Goal: Transaction & Acquisition: Purchase product/service

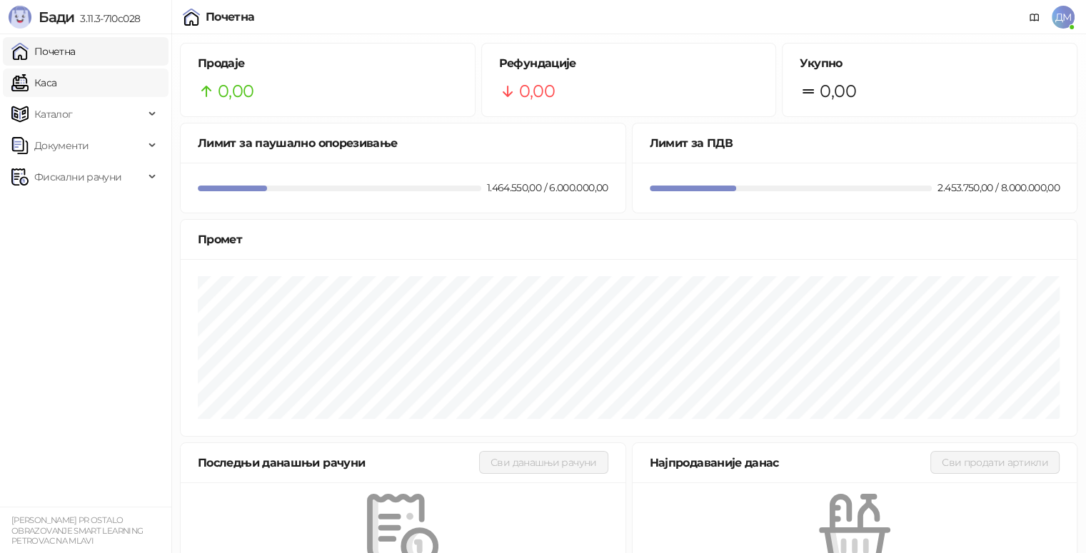
click at [56, 89] on link "Каса" at bounding box center [33, 83] width 45 height 29
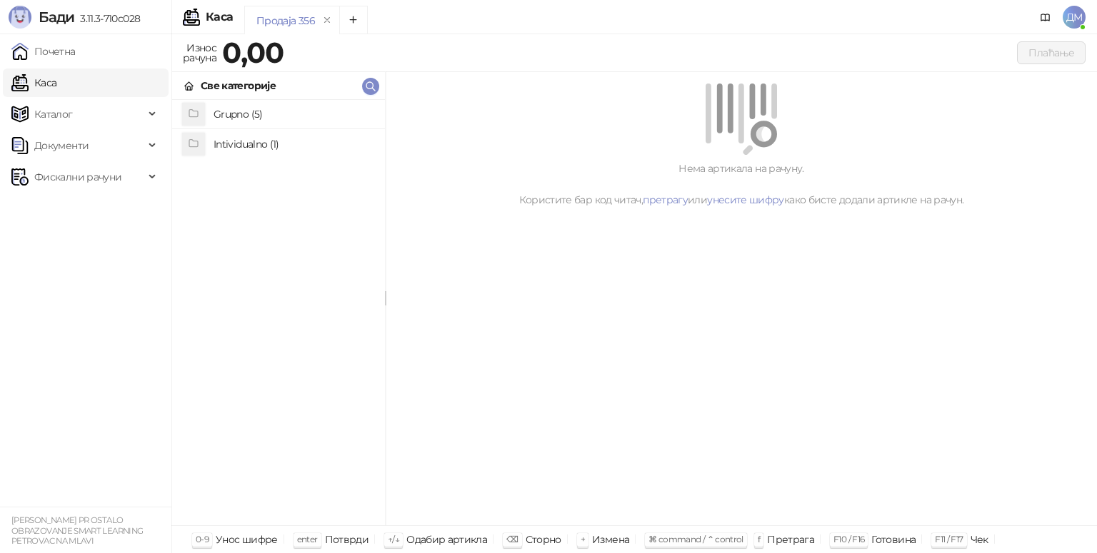
click at [290, 130] on li "Intividualno (1)" at bounding box center [278, 143] width 213 height 29
click at [182, 83] on div "Intividualno" at bounding box center [278, 86] width 213 height 28
click at [233, 109] on h4 "Grupno (5)" at bounding box center [293, 114] width 160 height 23
click at [237, 176] on h4 "Junior" at bounding box center [293, 172] width 160 height 23
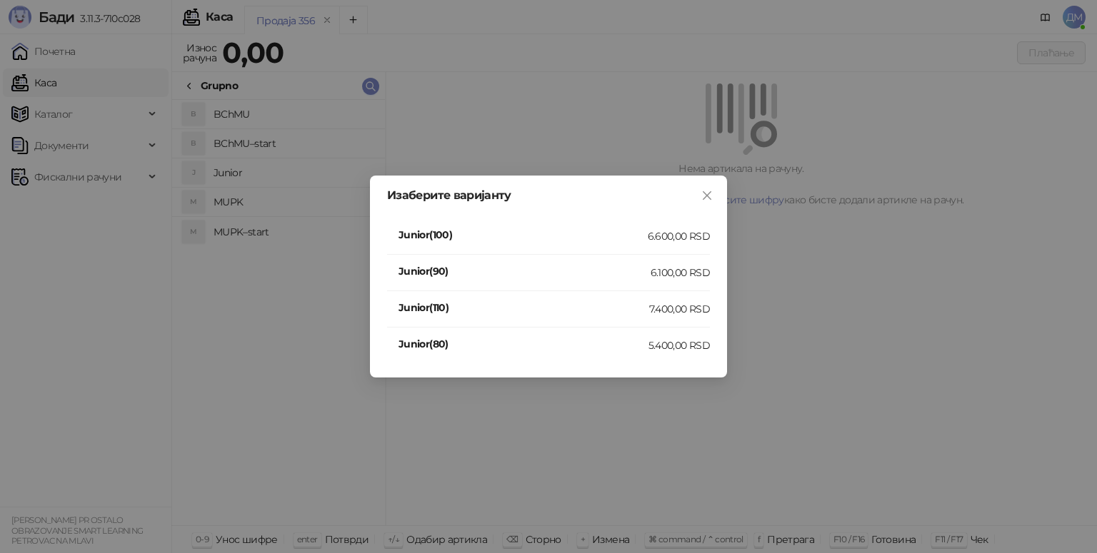
click at [544, 307] on h4 "Junior(110)" at bounding box center [523, 308] width 251 height 16
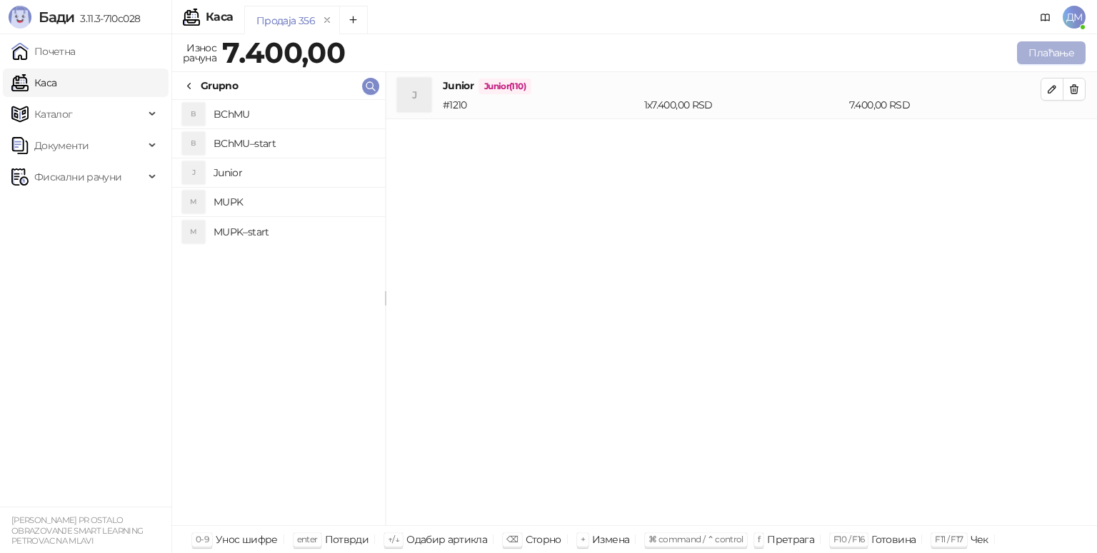
click at [1041, 53] on button "Плаћање" at bounding box center [1051, 52] width 69 height 23
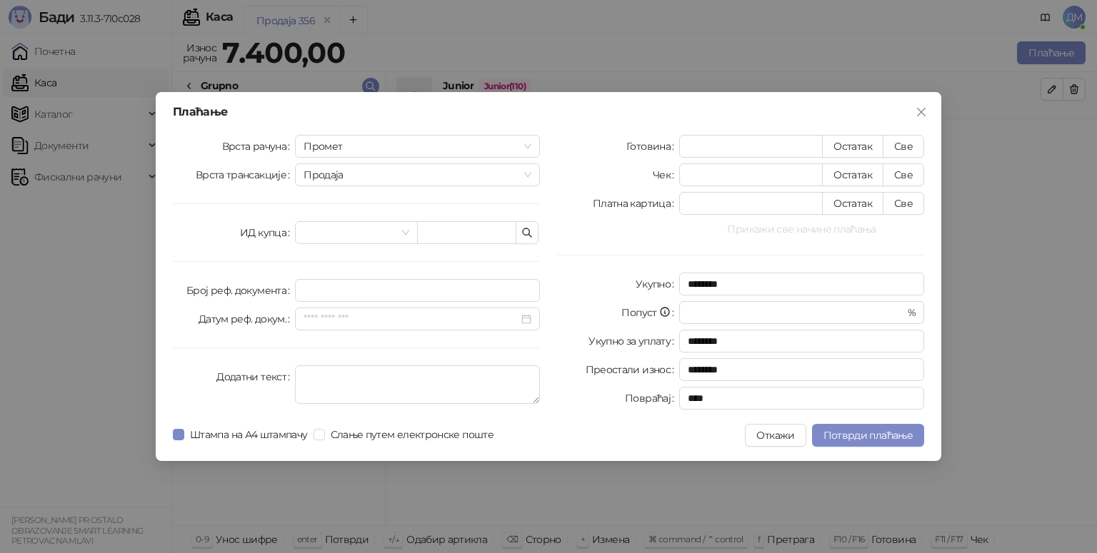
click at [790, 226] on button "Прикажи све начине плаћања" at bounding box center [801, 229] width 245 height 17
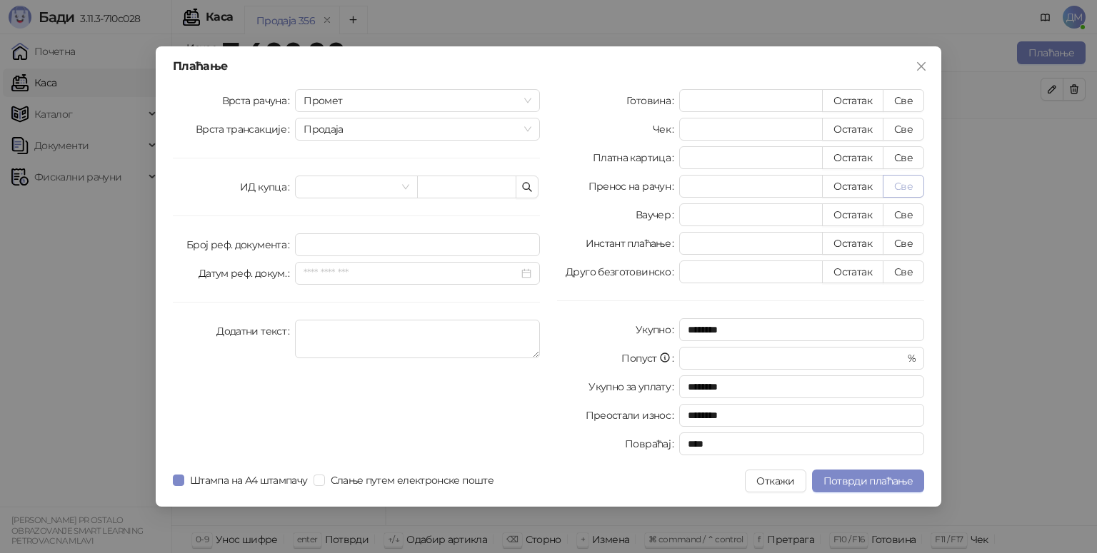
click at [902, 189] on button "Све" at bounding box center [902, 186] width 41 height 23
type input "****"
click at [905, 480] on span "Потврди плаћање" at bounding box center [867, 481] width 89 height 13
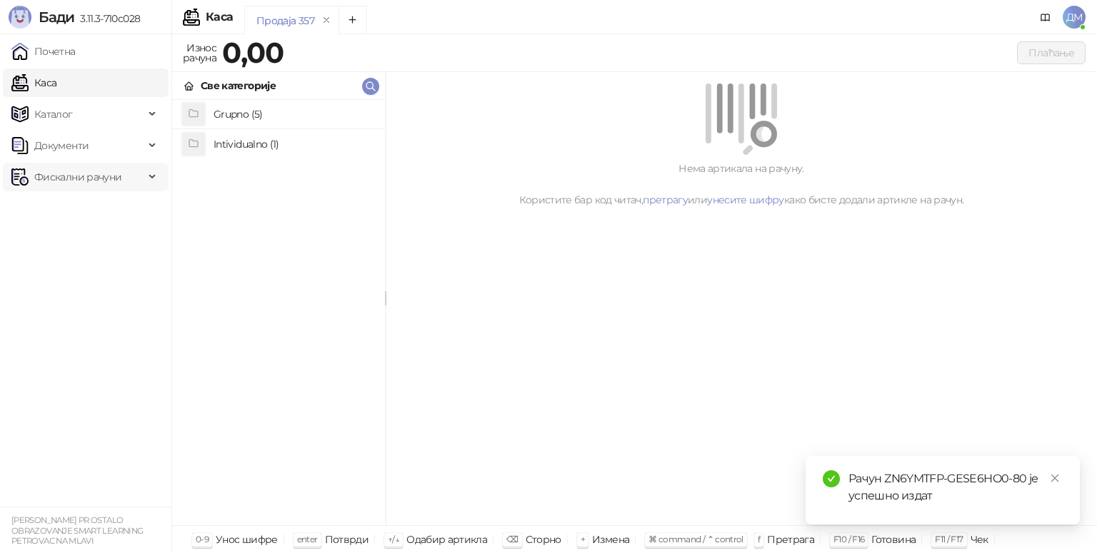
click at [64, 181] on span "Фискални рачуни" at bounding box center [77, 177] width 87 height 29
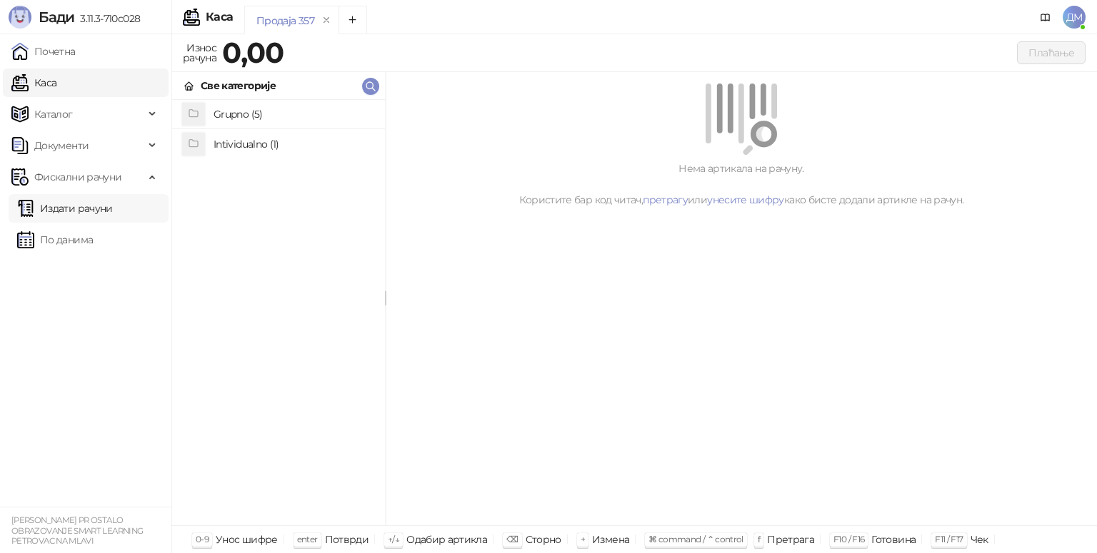
click at [64, 219] on link "Издати рачуни" at bounding box center [65, 208] width 96 height 29
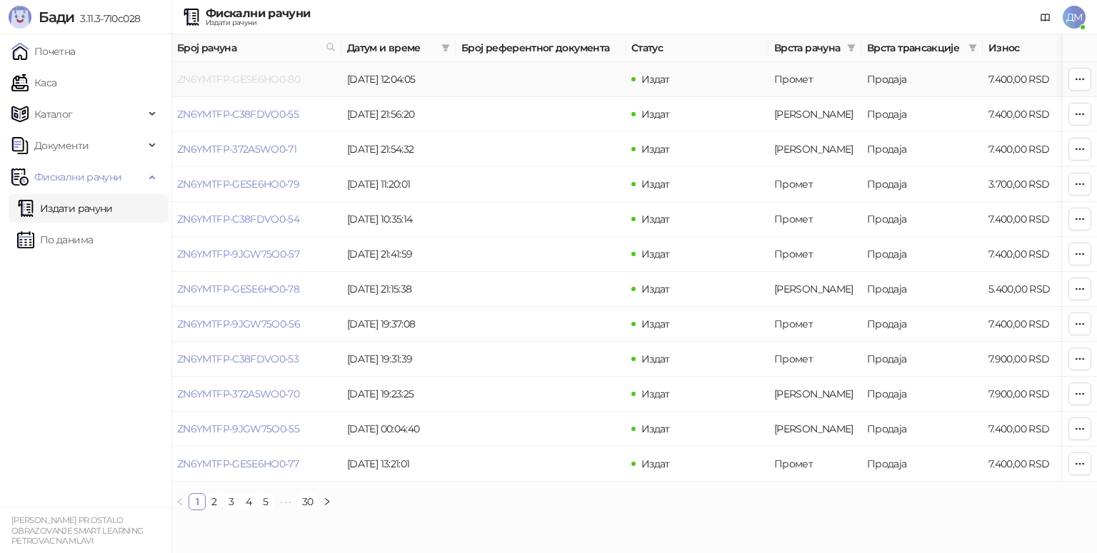
click at [271, 76] on link "ZN6YMTFP-GESE6HO0-80" at bounding box center [238, 79] width 123 height 13
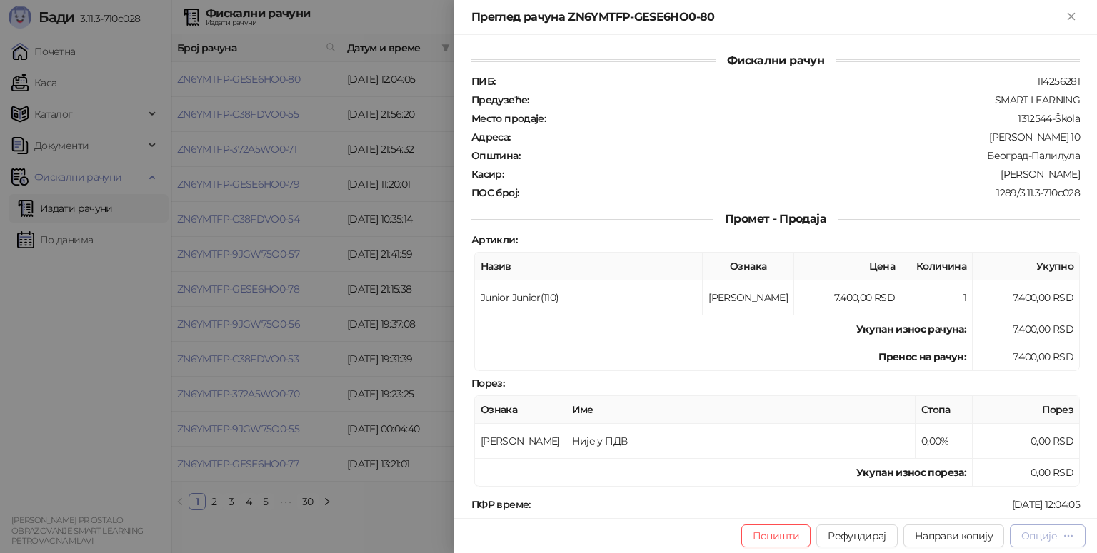
click at [1034, 538] on div "Опције" at bounding box center [1039, 536] width 36 height 13
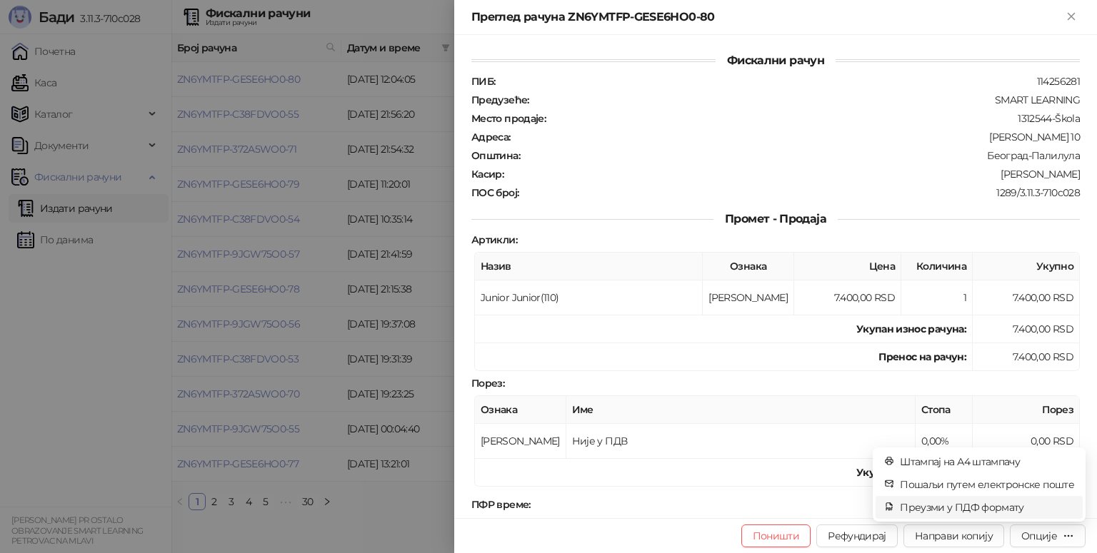
click at [1000, 510] on span "Преузми у ПДФ формату" at bounding box center [987, 508] width 174 height 16
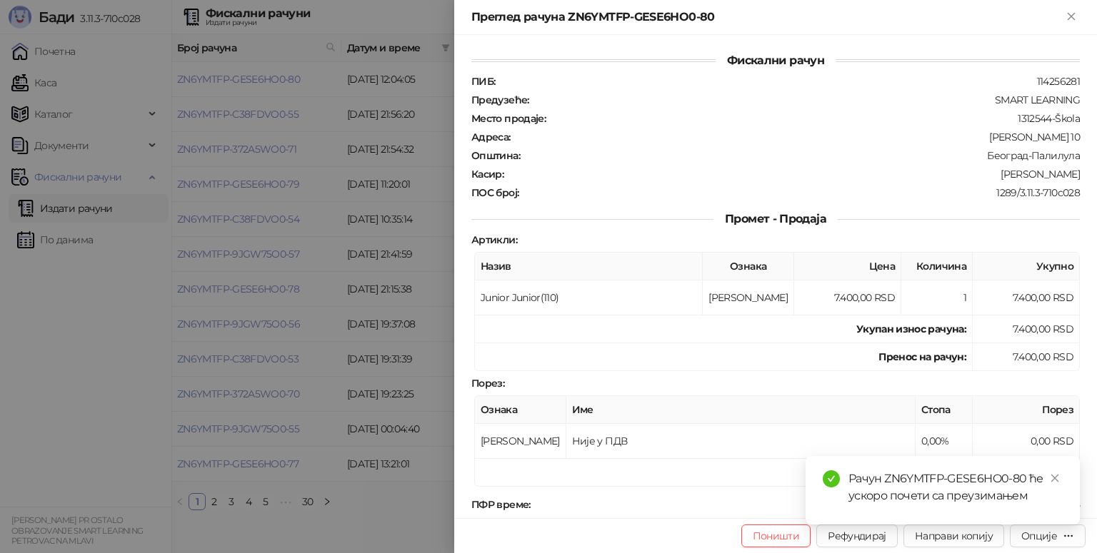
click at [72, 87] on div at bounding box center [548, 276] width 1097 height 553
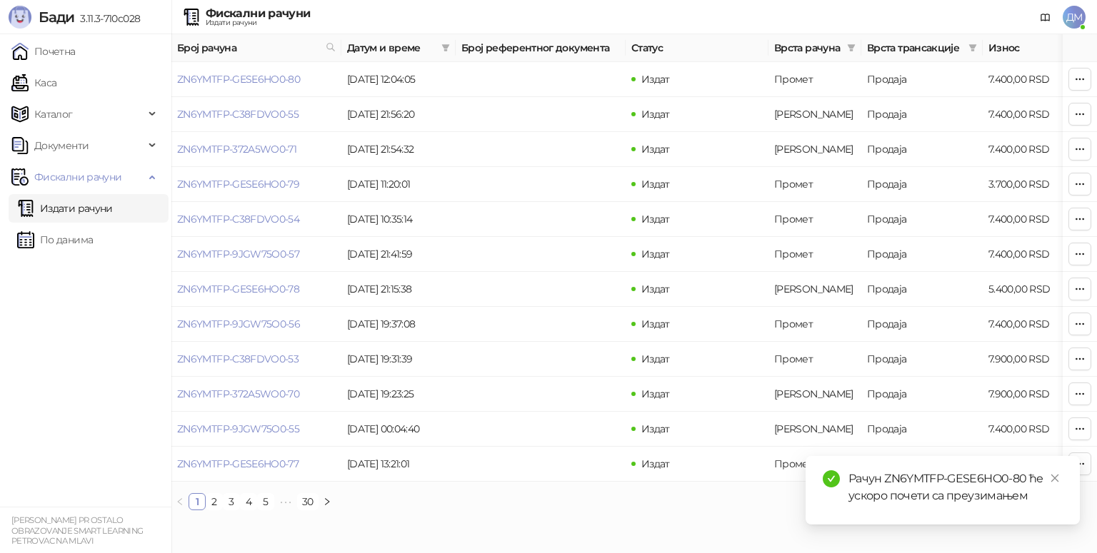
click at [56, 87] on link "Каса" at bounding box center [33, 83] width 45 height 29
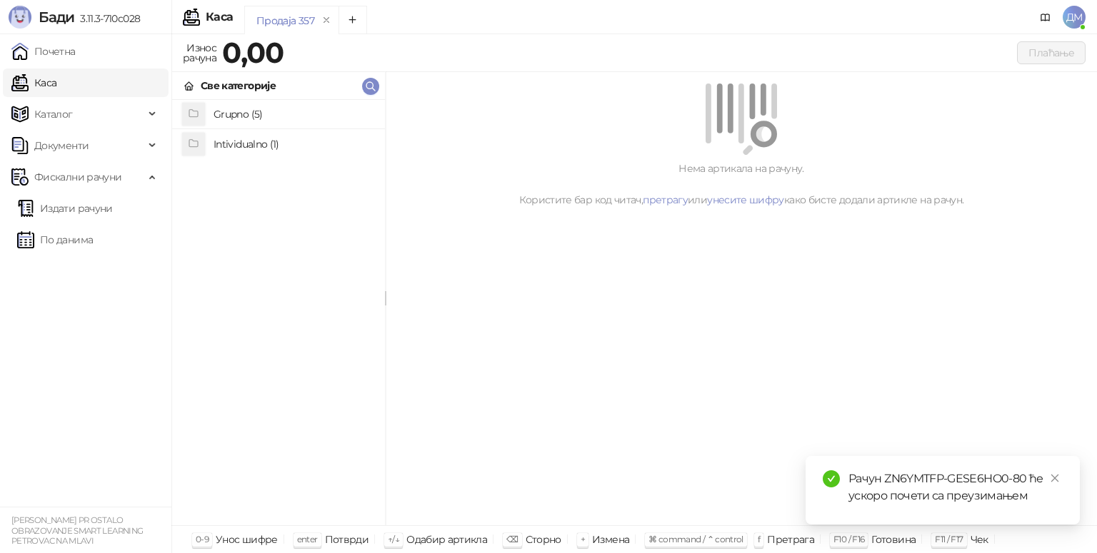
click at [274, 111] on h4 "Grupno (5)" at bounding box center [293, 114] width 160 height 23
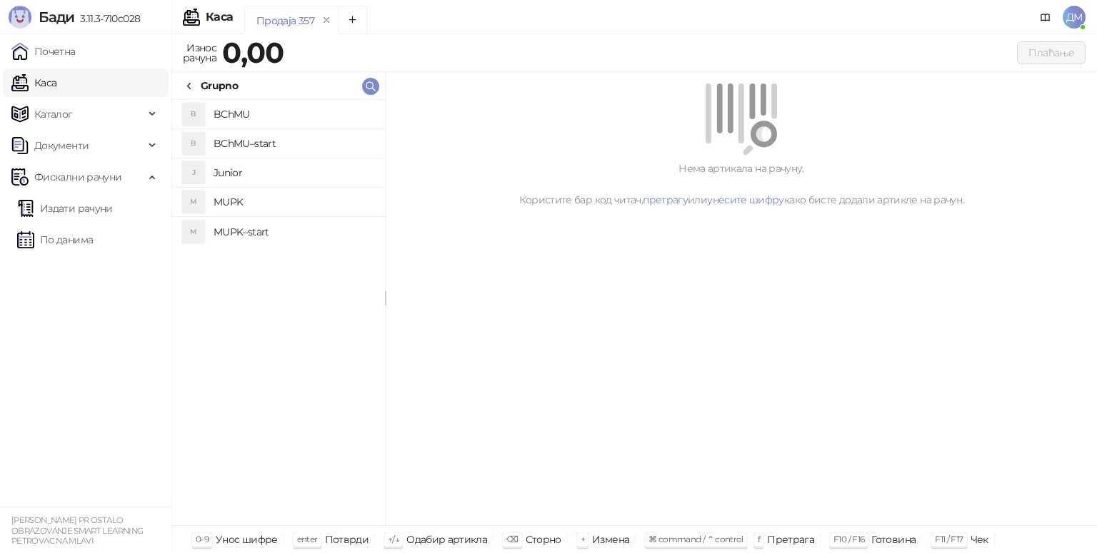
click at [237, 179] on h4 "Junior" at bounding box center [293, 172] width 160 height 23
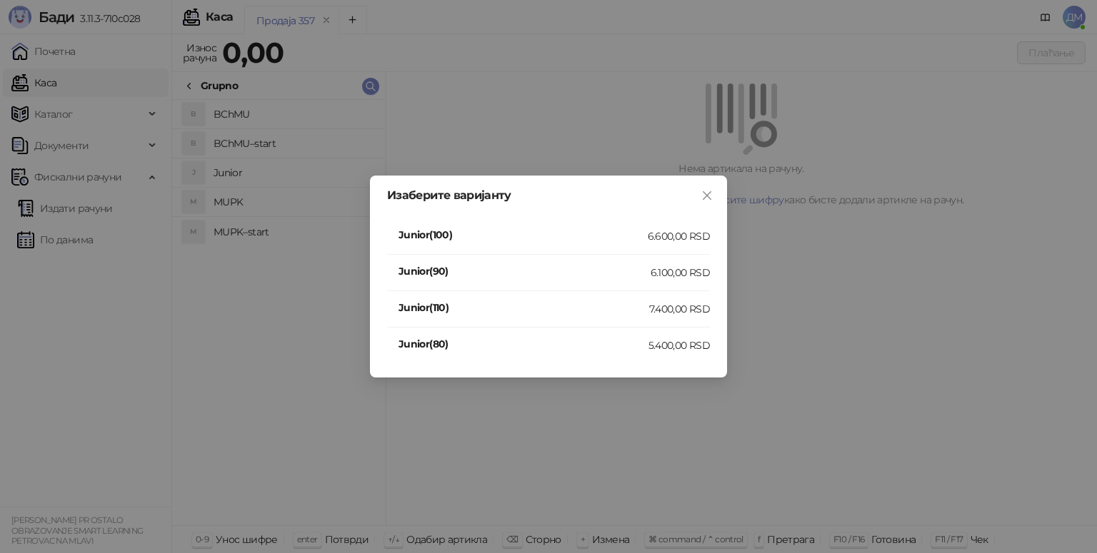
click at [651, 303] on div "7.400,00 RSD" at bounding box center [679, 309] width 61 height 16
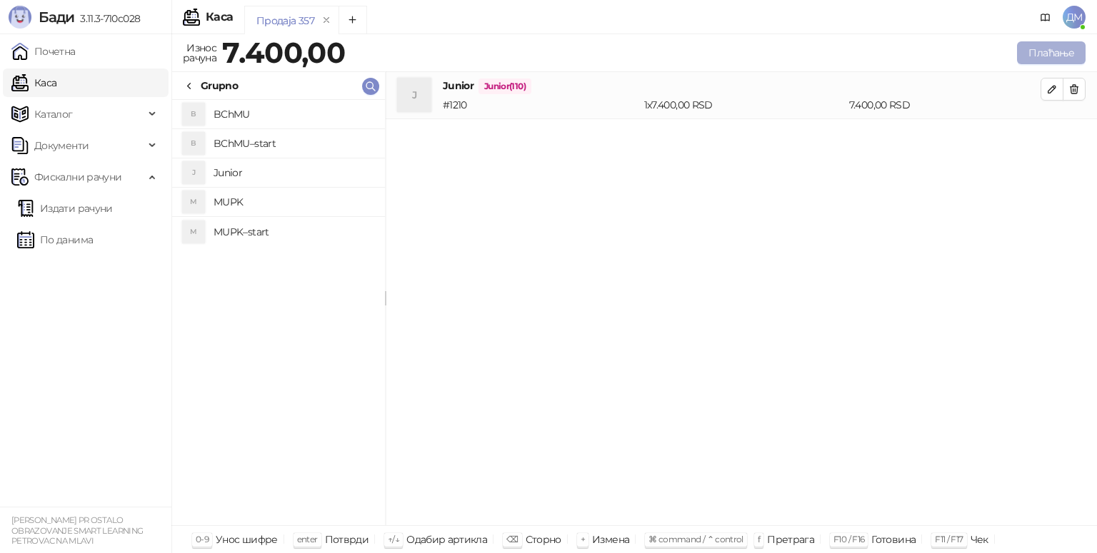
click at [1060, 51] on button "Плаћање" at bounding box center [1051, 52] width 69 height 23
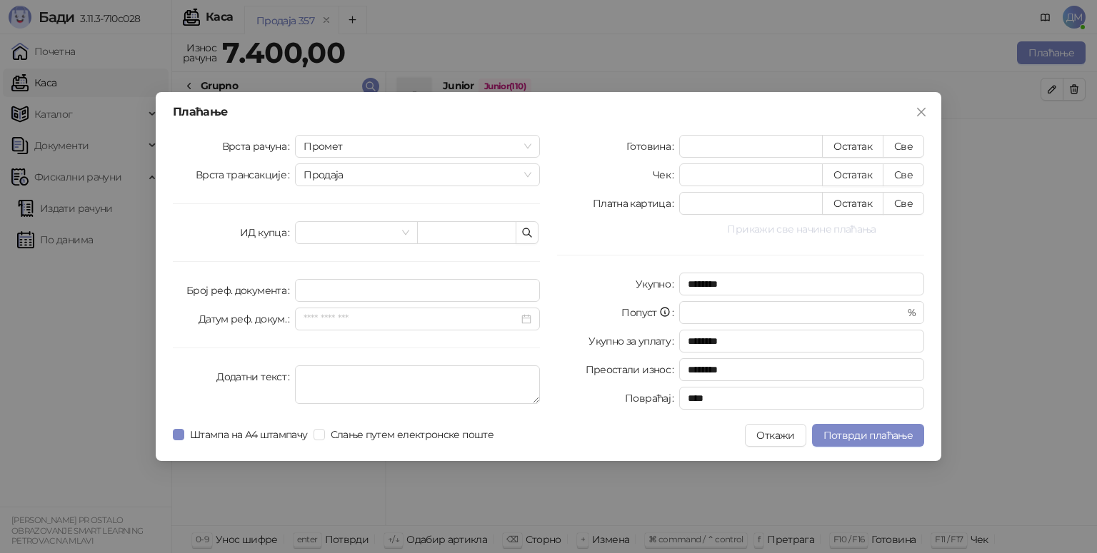
click at [843, 233] on button "Прикажи све начине плаћања" at bounding box center [801, 229] width 245 height 17
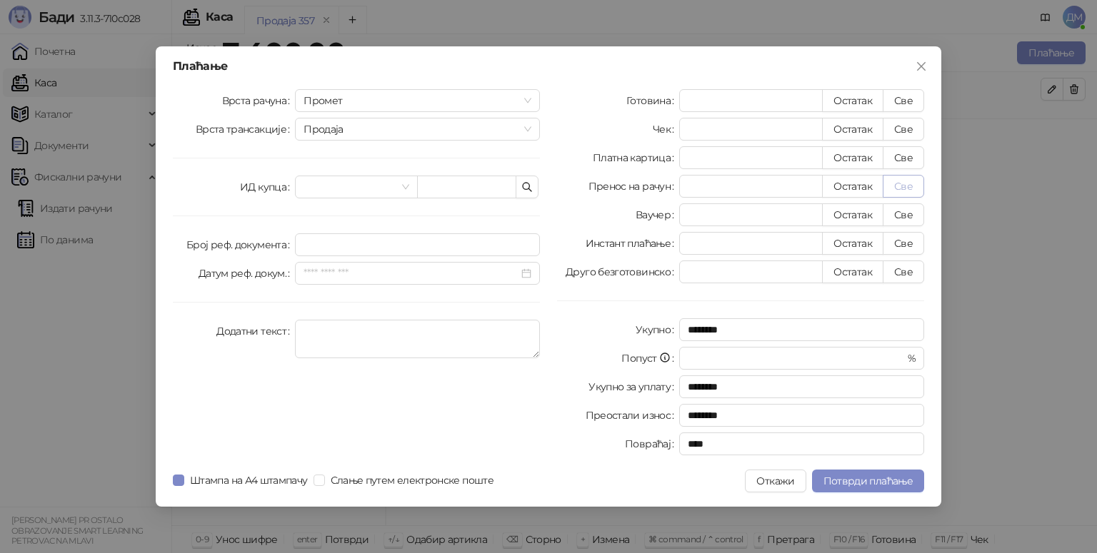
click at [888, 187] on button "Све" at bounding box center [902, 186] width 41 height 23
type input "****"
click at [850, 478] on span "Потврди плаћање" at bounding box center [867, 481] width 89 height 13
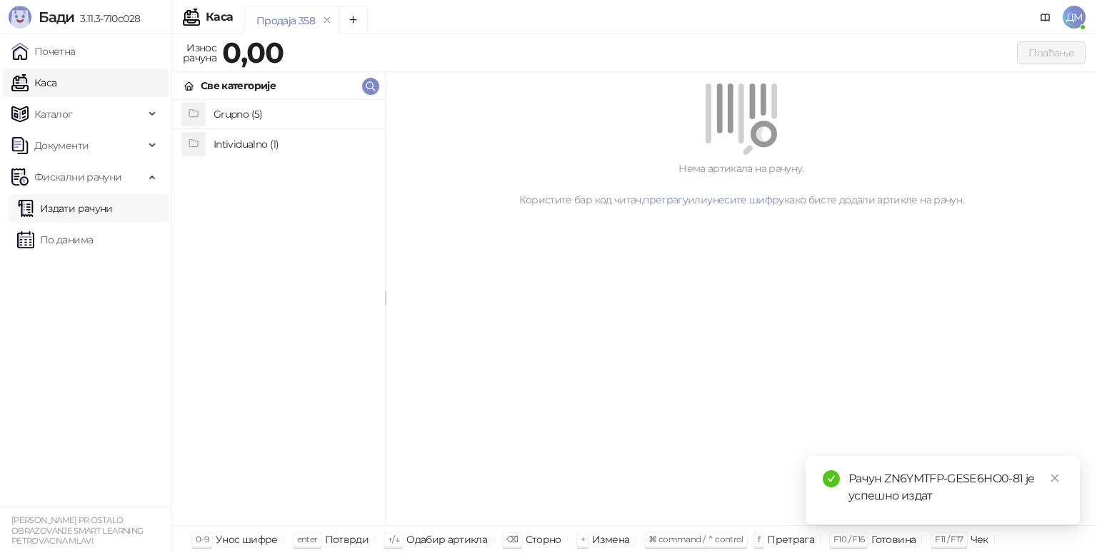
click at [59, 205] on link "Издати рачуни" at bounding box center [65, 208] width 96 height 29
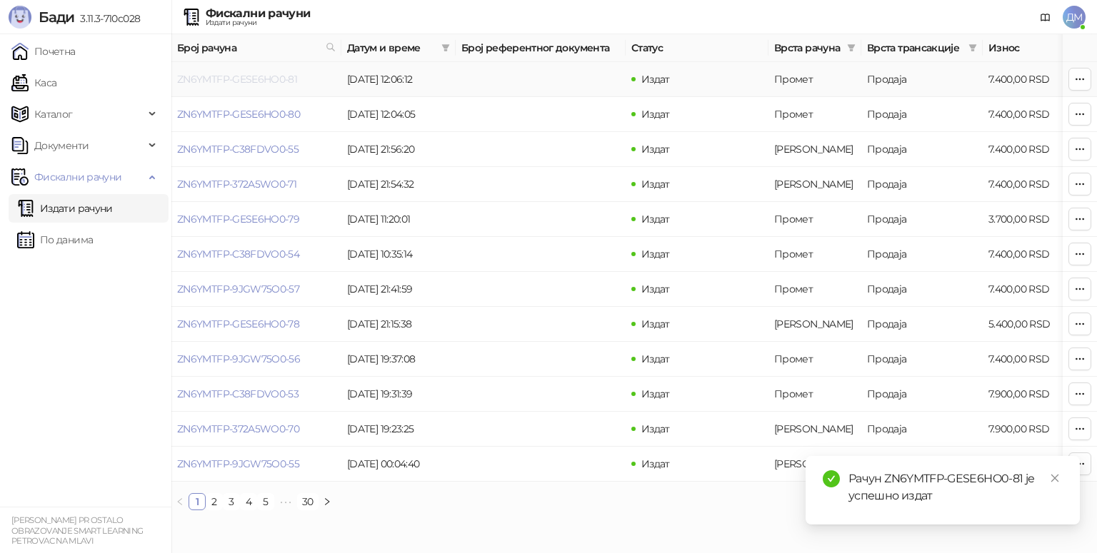
click at [237, 76] on link "ZN6YMTFP-GESE6HO0-81" at bounding box center [237, 79] width 120 height 13
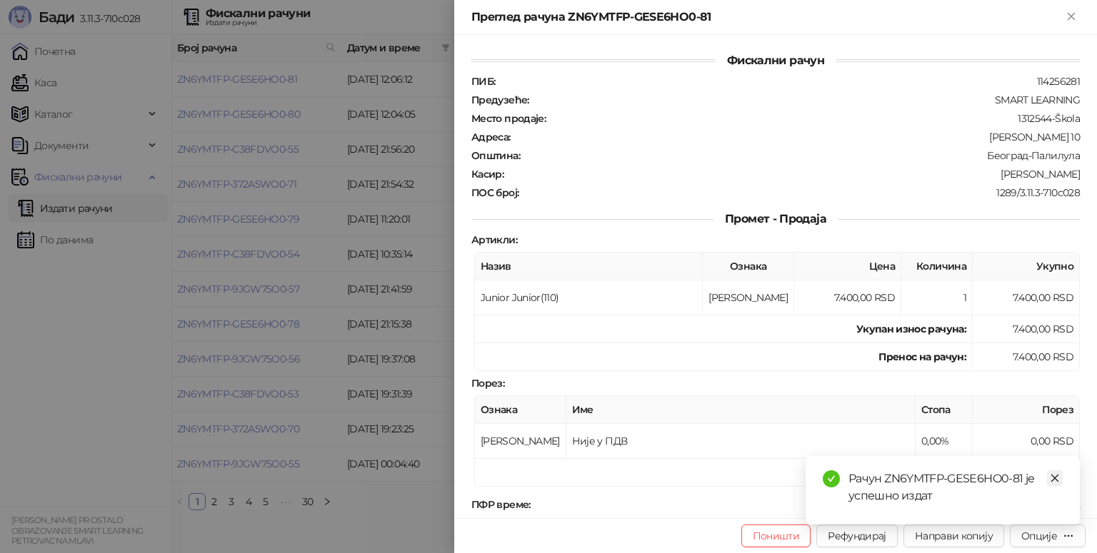
click at [1054, 482] on icon "close" at bounding box center [1055, 478] width 10 height 10
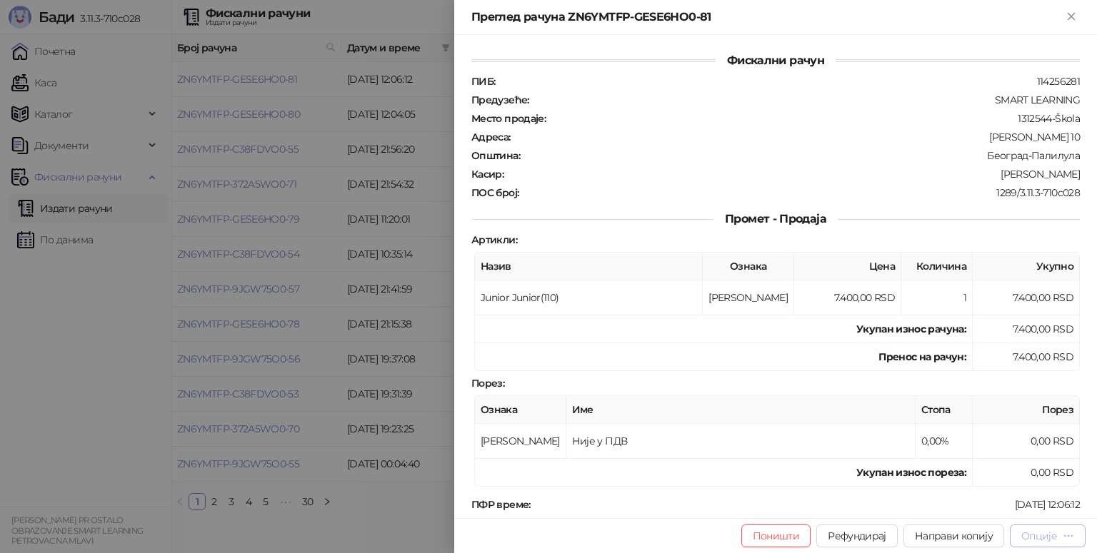
click at [1031, 536] on div "Опције" at bounding box center [1039, 536] width 36 height 13
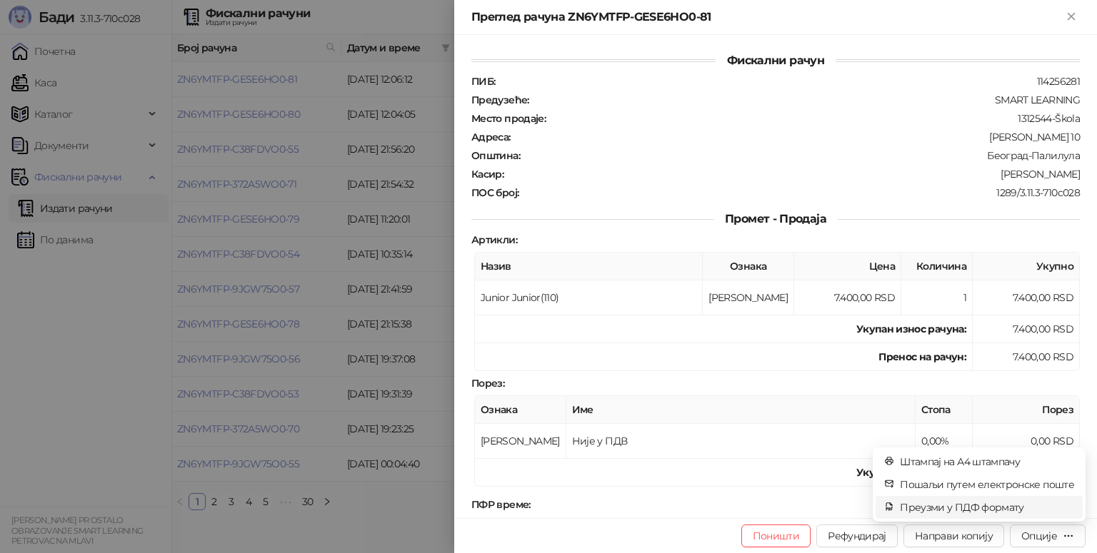
click at [1010, 514] on span "Преузми у ПДФ формату" at bounding box center [987, 508] width 174 height 16
